Goal: Information Seeking & Learning: Learn about a topic

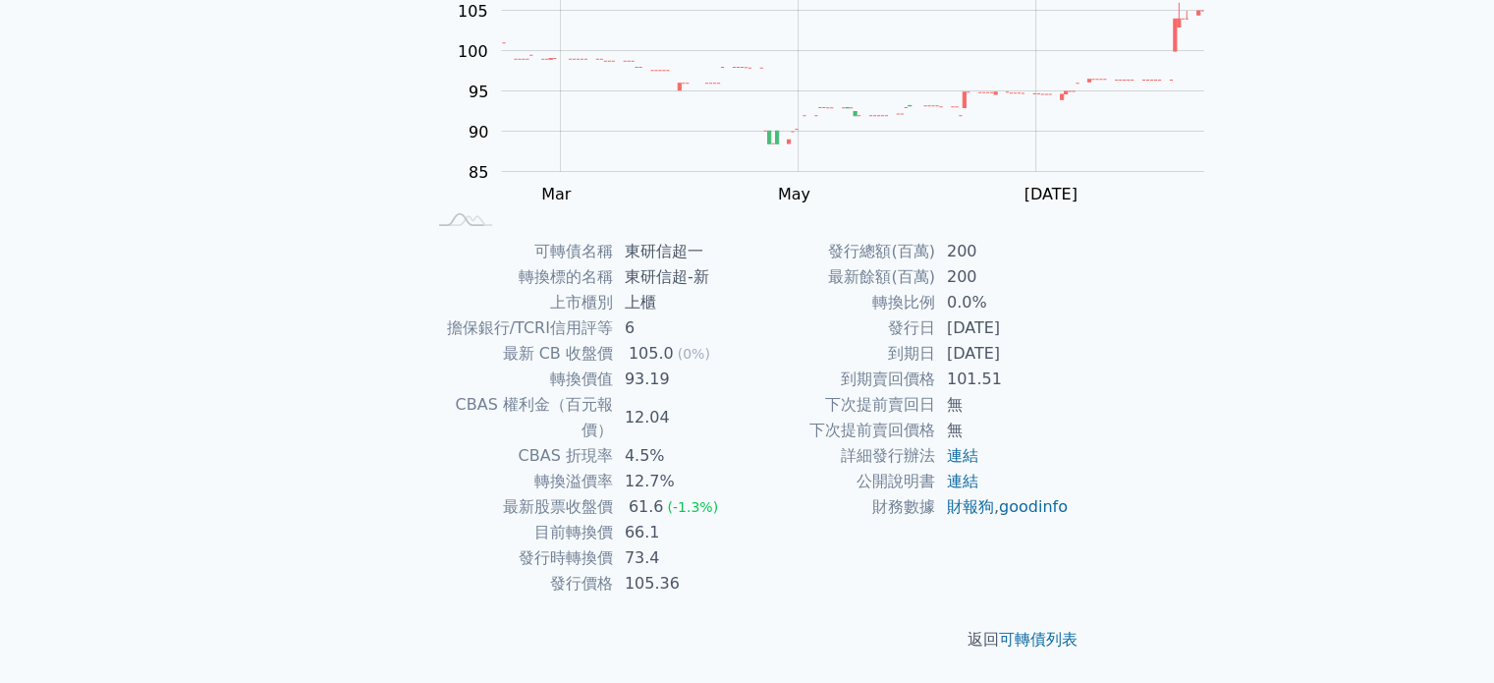
scroll to position [385, 0]
drag, startPoint x: 614, startPoint y: 333, endPoint x: 644, endPoint y: 330, distance: 30.6
click at [644, 366] on tr "轉換價值 93.19" at bounding box center [586, 379] width 322 height 26
click at [780, 392] on td "下次提前賣回日" at bounding box center [841, 405] width 188 height 26
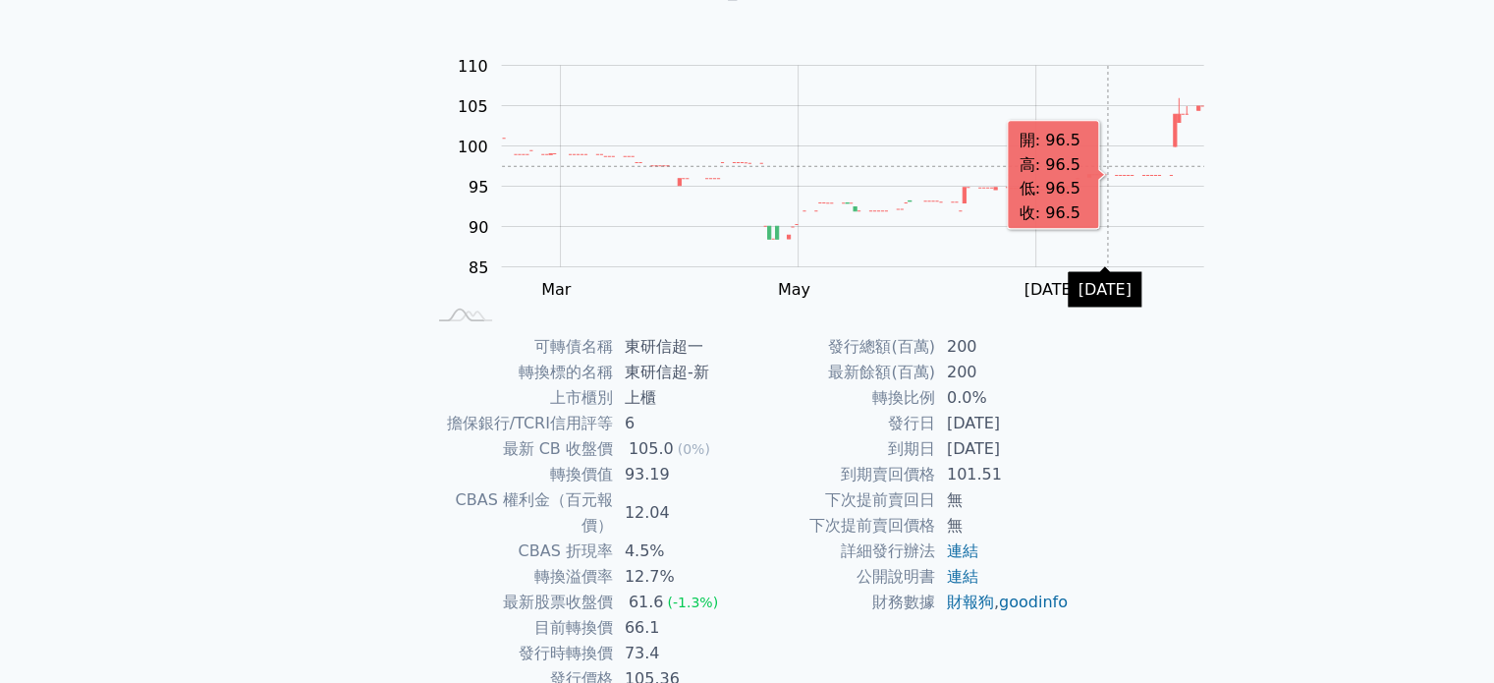
scroll to position [287, 0]
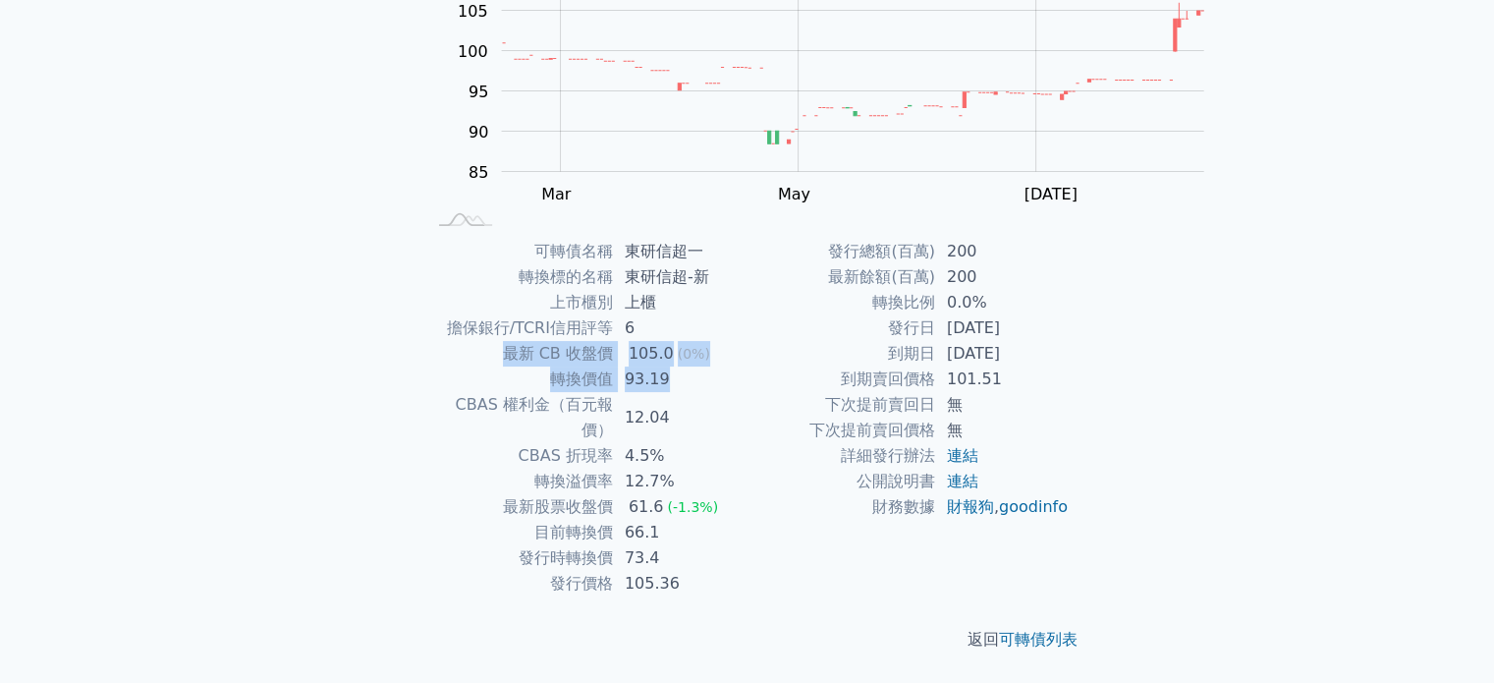
drag, startPoint x: 636, startPoint y: 412, endPoint x: 658, endPoint y: 432, distance: 29.9
click at [658, 432] on tbody "可轉債名稱 東研[PERSON_NAME]一 轉換標的名稱 東研[PERSON_NAME]-新 上市櫃別 上櫃 擔保銀行/TCRI信用評等 6 最新 CB 收…" at bounding box center [586, 417] width 322 height 357
click at [613, 392] on td "93.19" at bounding box center [680, 379] width 135 height 26
drag, startPoint x: 659, startPoint y: 435, endPoint x: 465, endPoint y: 418, distance: 195.2
click at [465, 392] on tr "轉換價值 93.19" at bounding box center [586, 379] width 322 height 26
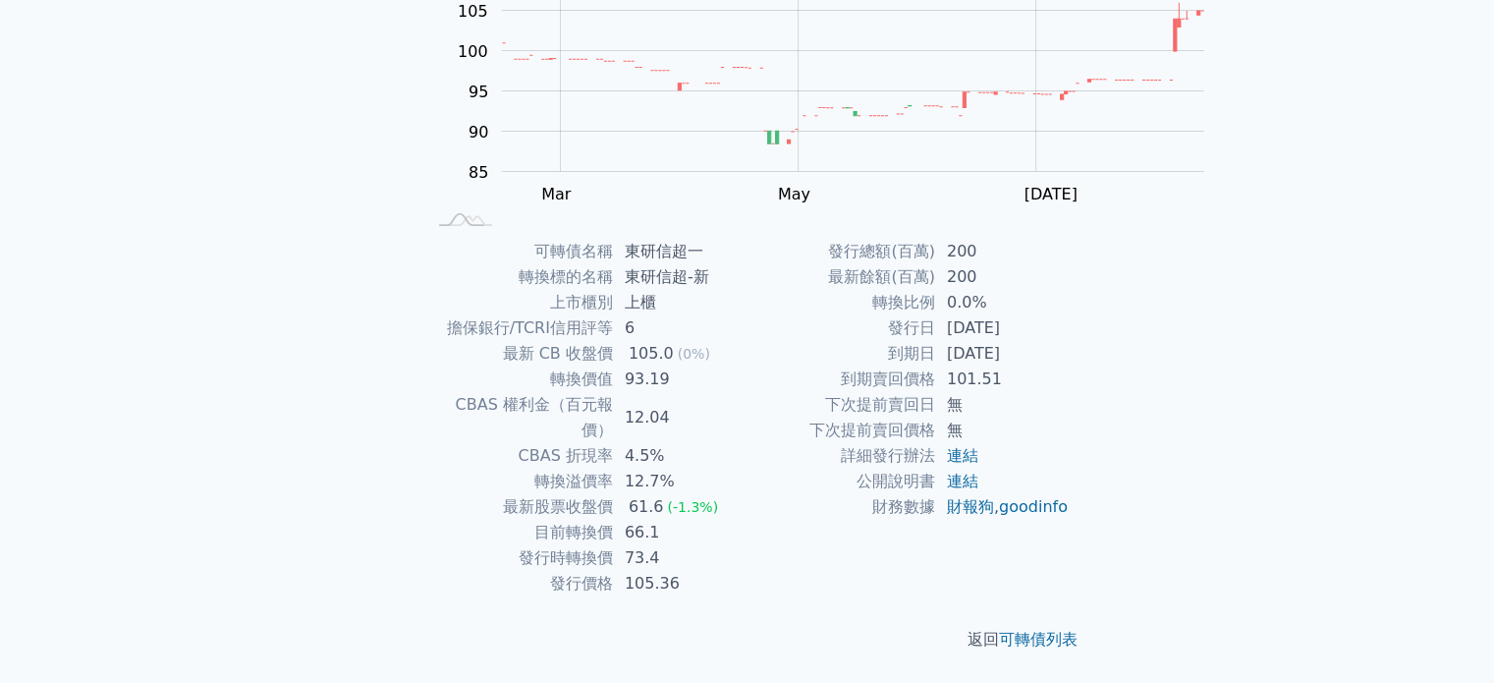
click at [797, 392] on td "到期賣回價格" at bounding box center [841, 379] width 188 height 26
drag, startPoint x: 500, startPoint y: 427, endPoint x: 570, endPoint y: 427, distance: 69.7
click at [570, 392] on td "轉換價值" at bounding box center [519, 379] width 188 height 26
copy td "轉換價值"
click at [794, 392] on td "到期賣回價格" at bounding box center [841, 379] width 188 height 26
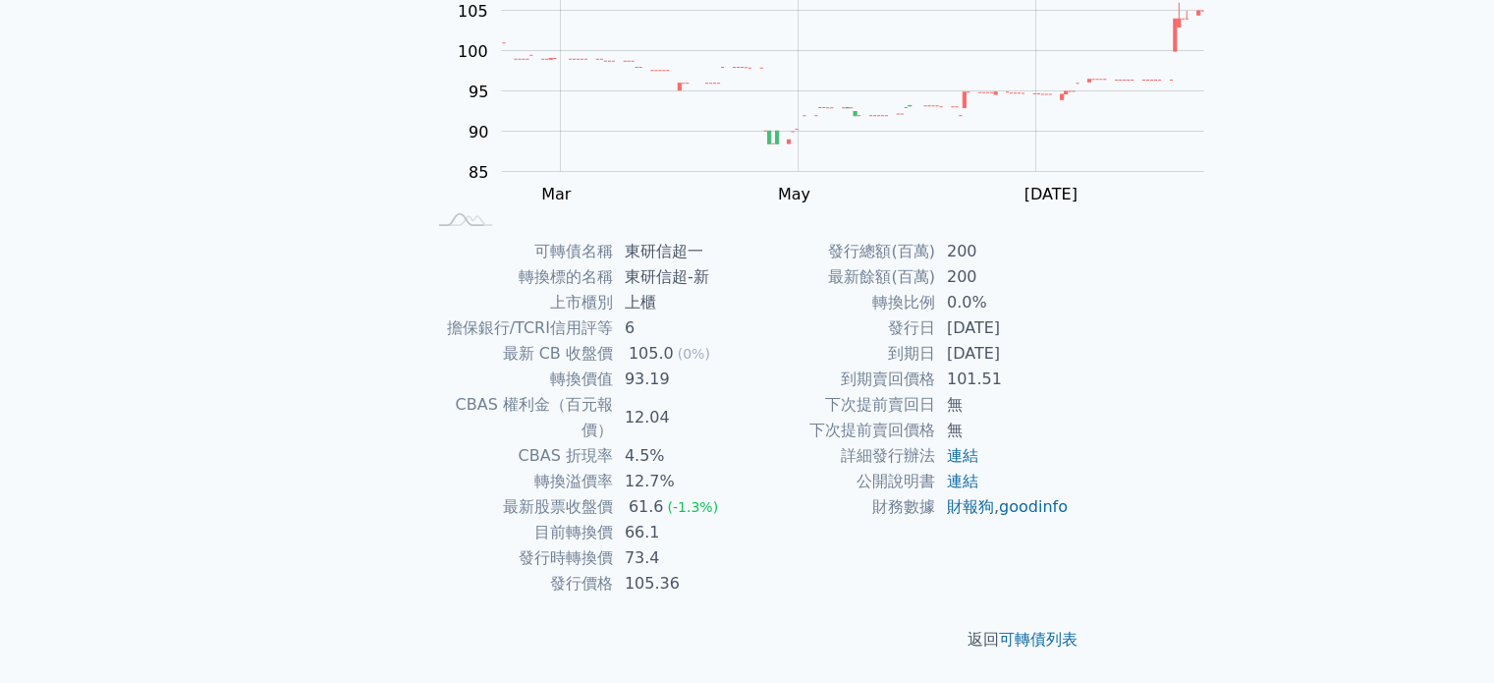
scroll to position [385, 0]
drag, startPoint x: 492, startPoint y: 451, endPoint x: 342, endPoint y: 340, distance: 186.8
click at [425, 358] on tbody "可轉債名稱 東研[PERSON_NAME]一 轉換標的名稱 東研[PERSON_NAME]-新 上市櫃別 上櫃 擔保銀行/TCRI信用評等 6 最新 CB 收…" at bounding box center [586, 417] width 322 height 357
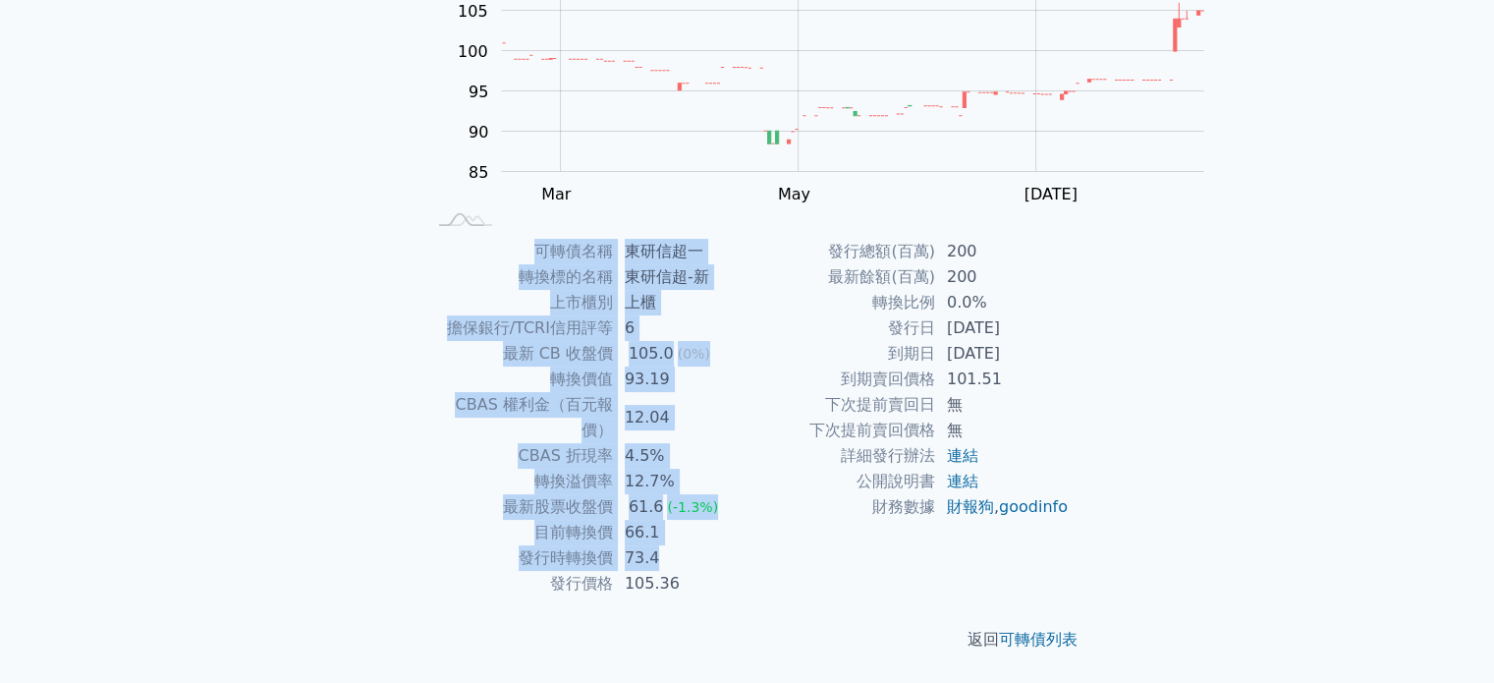
drag, startPoint x: 284, startPoint y: 239, endPoint x: 696, endPoint y: 537, distance: 509.2
click at [695, 538] on div "可轉債列表 › 68401 東研[PERSON_NAME]一 68401 東研[PERSON_NAME]一 可轉債詳細資訊 Zoom Out 100 75 8…" at bounding box center [747, 239] width 754 height 888
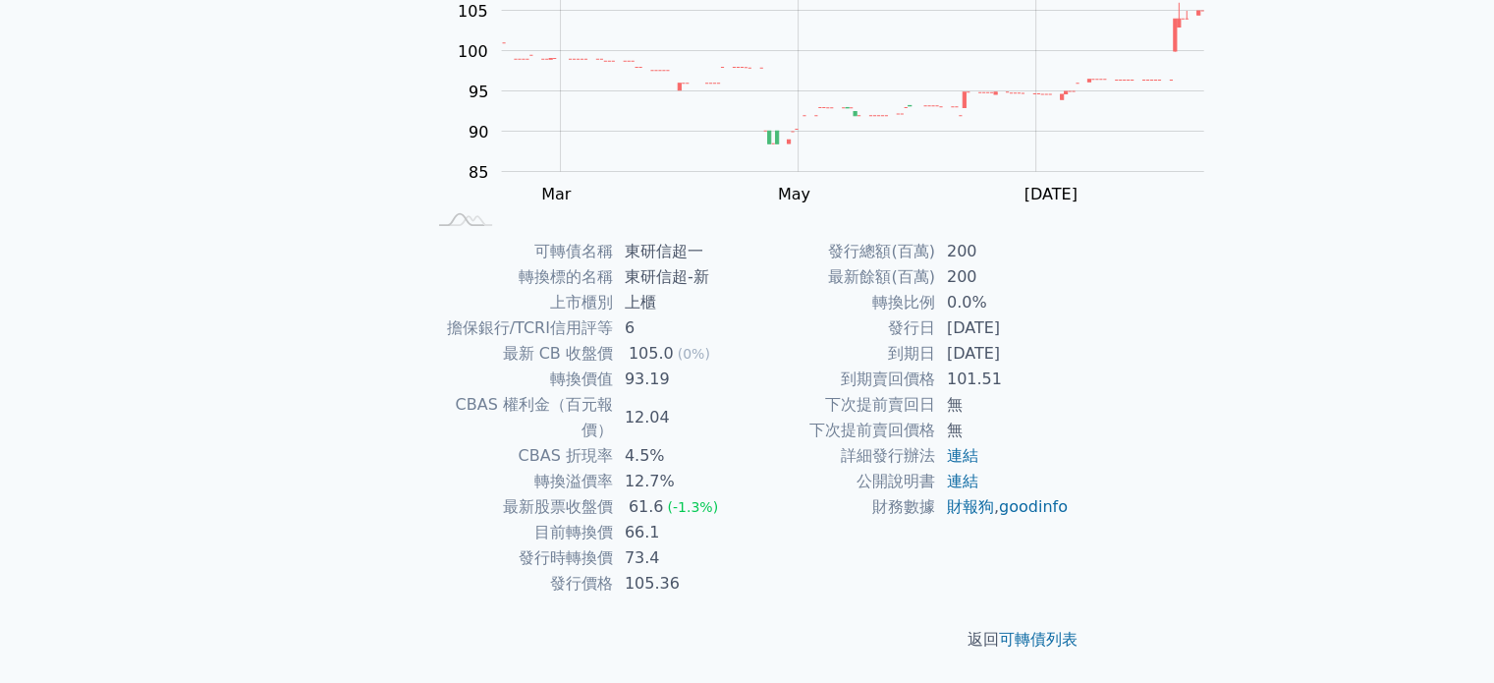
click at [805, 520] on td "財務數據" at bounding box center [841, 507] width 188 height 26
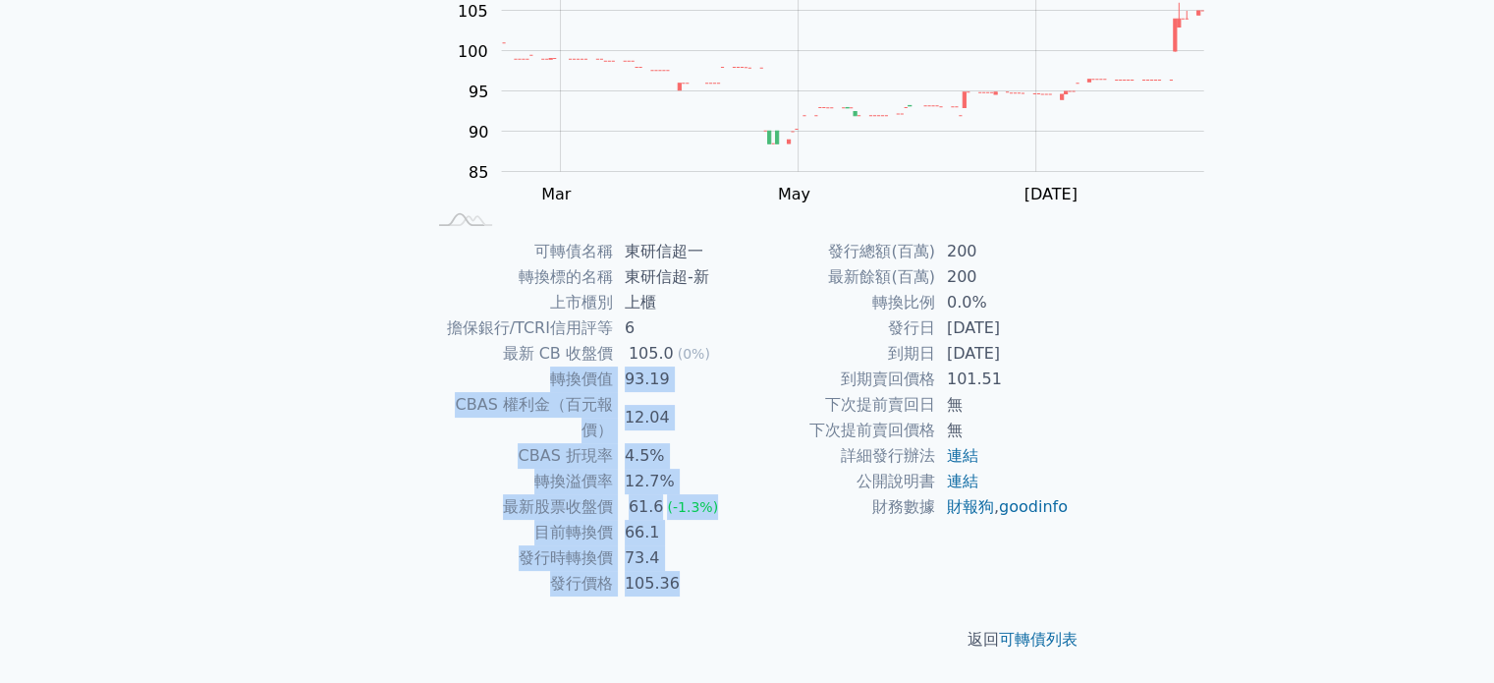
drag, startPoint x: 866, startPoint y: 562, endPoint x: 240, endPoint y: 191, distance: 728.3
click at [260, 220] on div "可轉債列表 財務數據 可轉債列表 財務數據 登入／註冊 登入／註冊 可轉債列表 › 68401 東研[PERSON_NAME]一 68401 東研[PERSO…" at bounding box center [747, 215] width 1494 height 935
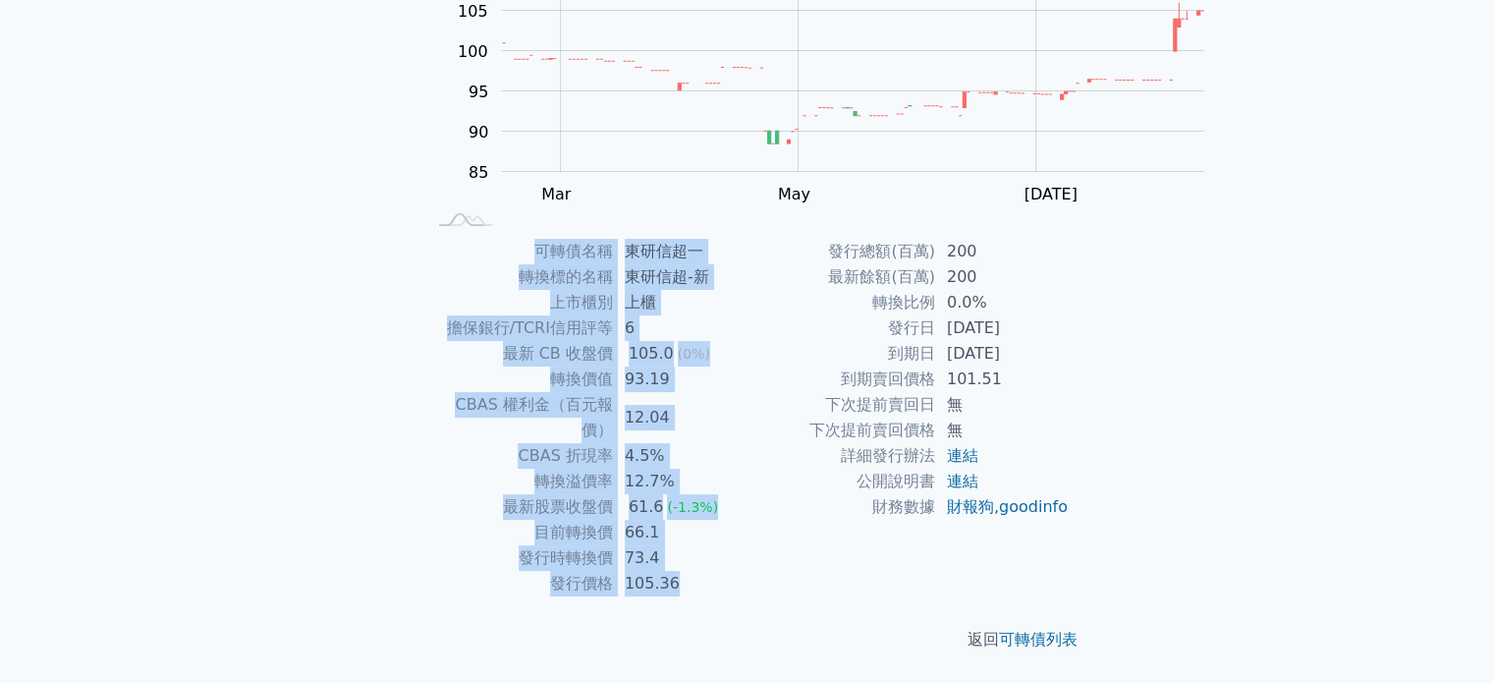
click at [263, 235] on div "可轉債列表 財務數據 可轉債列表 財務數據 登入／註冊 登入／註冊 可轉債列表 › 68401 東研[PERSON_NAME]一 68401 東研[PERSO…" at bounding box center [747, 215] width 1494 height 935
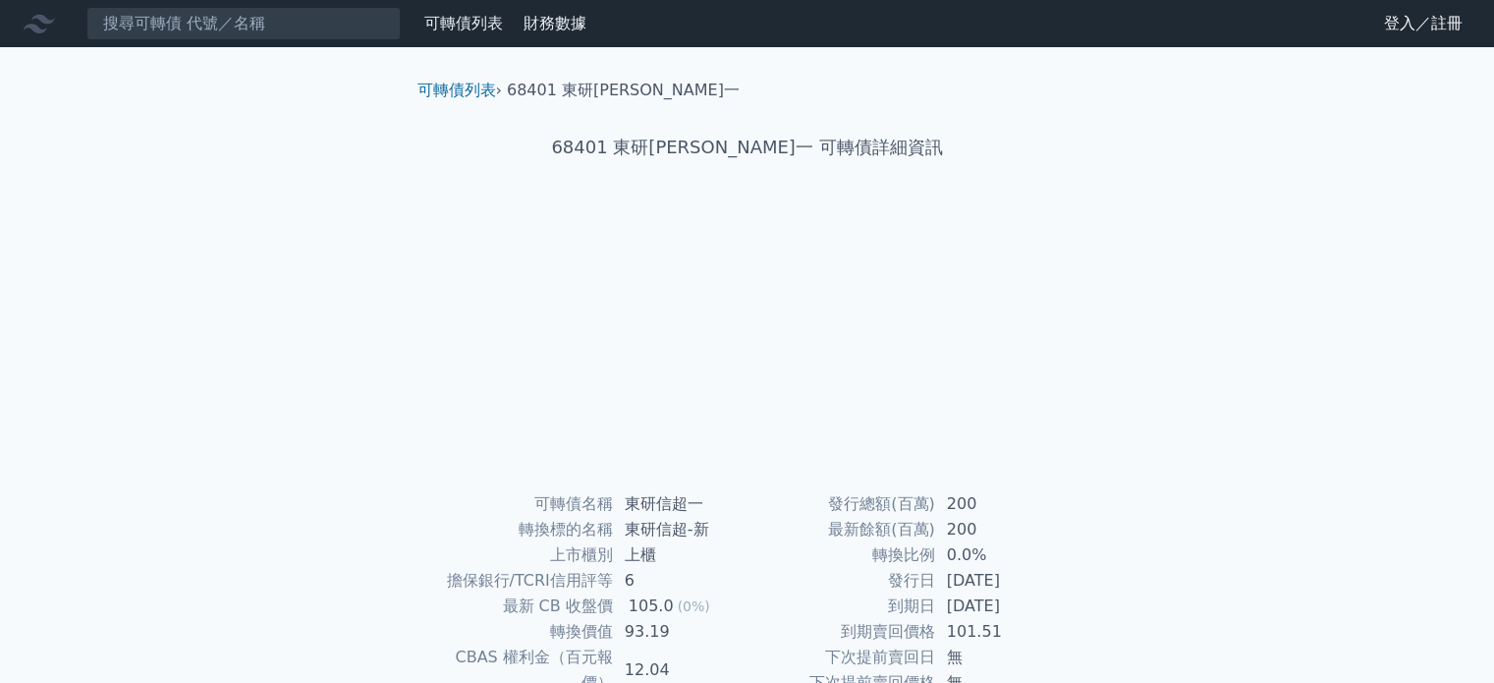
scroll to position [385, 0]
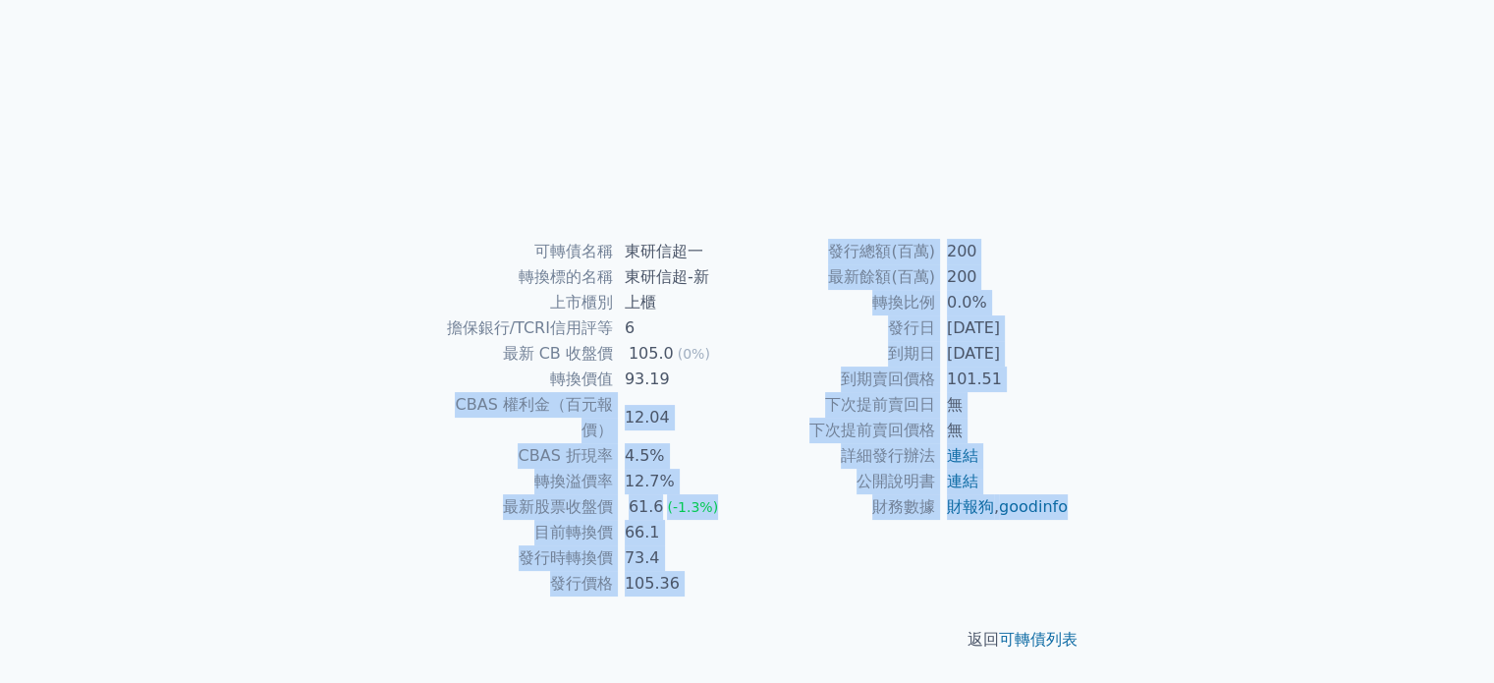
drag, startPoint x: 1107, startPoint y: 517, endPoint x: 401, endPoint y: 159, distance: 791.5
click at [405, 239] on div "可轉債名稱 東研信超一 轉換標的名稱 東研信超-新 上市櫃別 上櫃 擔保銀行/TCRI信用評等 6 最新 CB 收盤價 105.0 (0%) 轉換價值 93.…" at bounding box center [747, 417] width 691 height 357
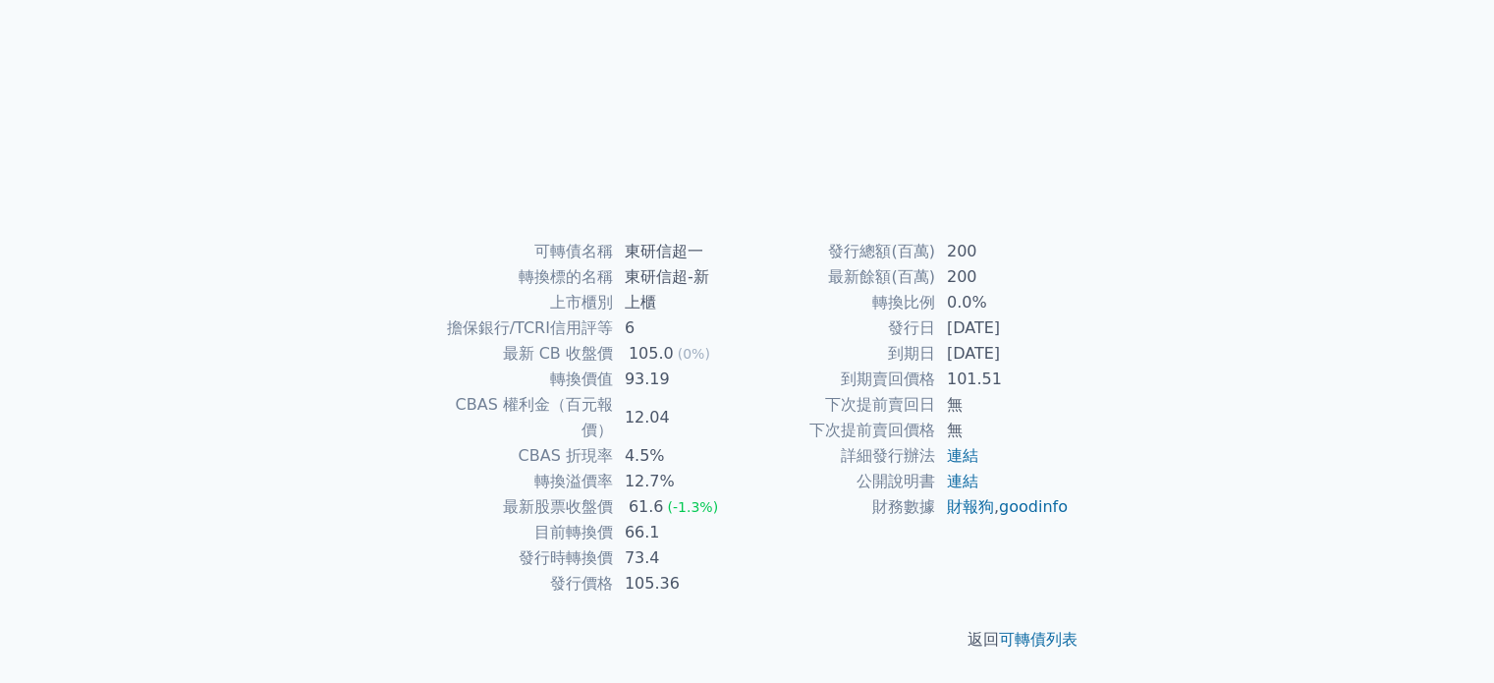
click at [402, 239] on div "可轉債名稱 東研信超一 轉換標的名稱 東研信超-新 上市櫃別 上櫃 擔保銀行/TCRI信用評等 6 最新 CB 收盤價 105.0 (0%) 轉換價值 93.…" at bounding box center [747, 417] width 691 height 357
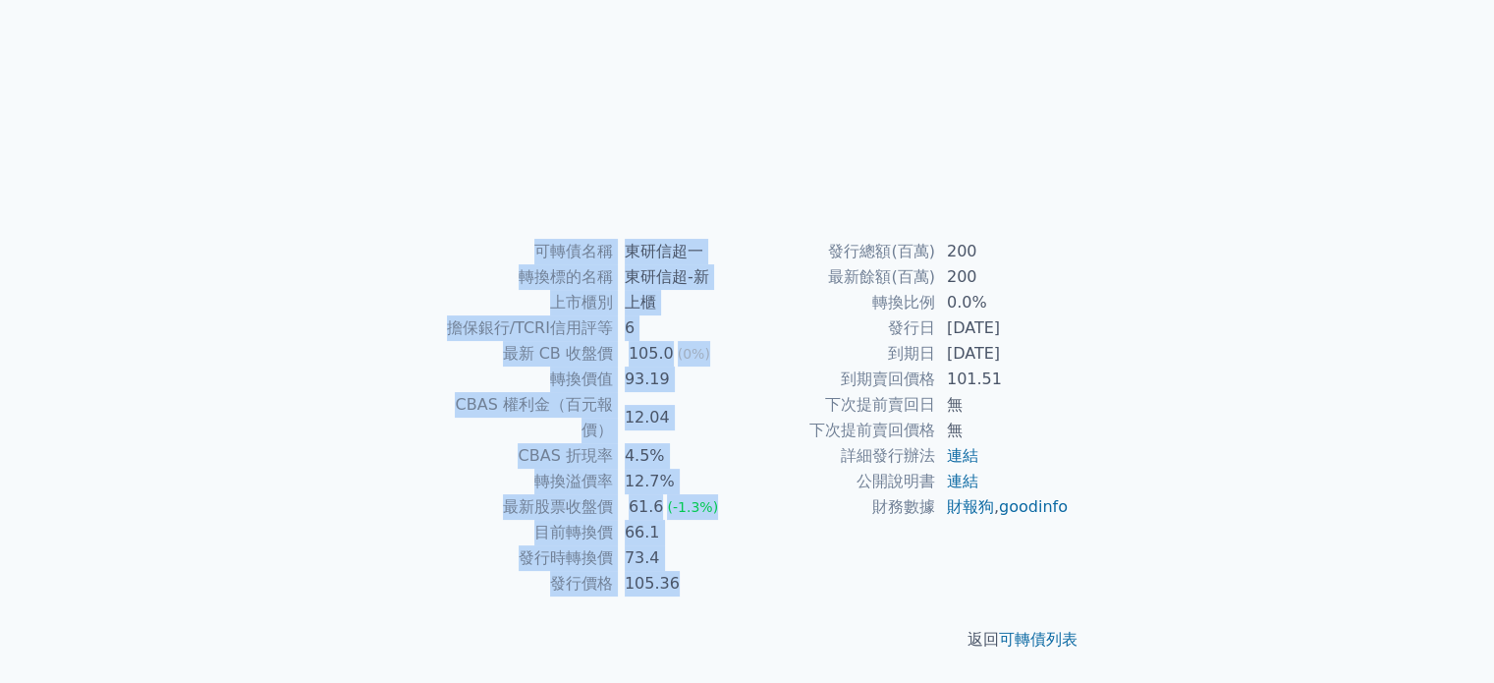
drag, startPoint x: 341, startPoint y: 139, endPoint x: 1244, endPoint y: 477, distance: 964.7
click at [1244, 487] on div "可轉債列表 財務數據 可轉債列表 財務數據 登入／註冊 登入／註冊 可轉債列表 › 68401 東研信超一 68401 東研信超一 可轉債詳細資訊 可轉債名稱…" at bounding box center [747, 215] width 1494 height 935
click at [1230, 457] on div "可轉債列表 財務數據 可轉債列表 財務數據 登入／註冊 登入／註冊 可轉債列表 › 68401 東研信超一 68401 東研信超一 可轉債詳細資訊 可轉債名稱…" at bounding box center [747, 215] width 1494 height 935
